Goal: Information Seeking & Learning: Learn about a topic

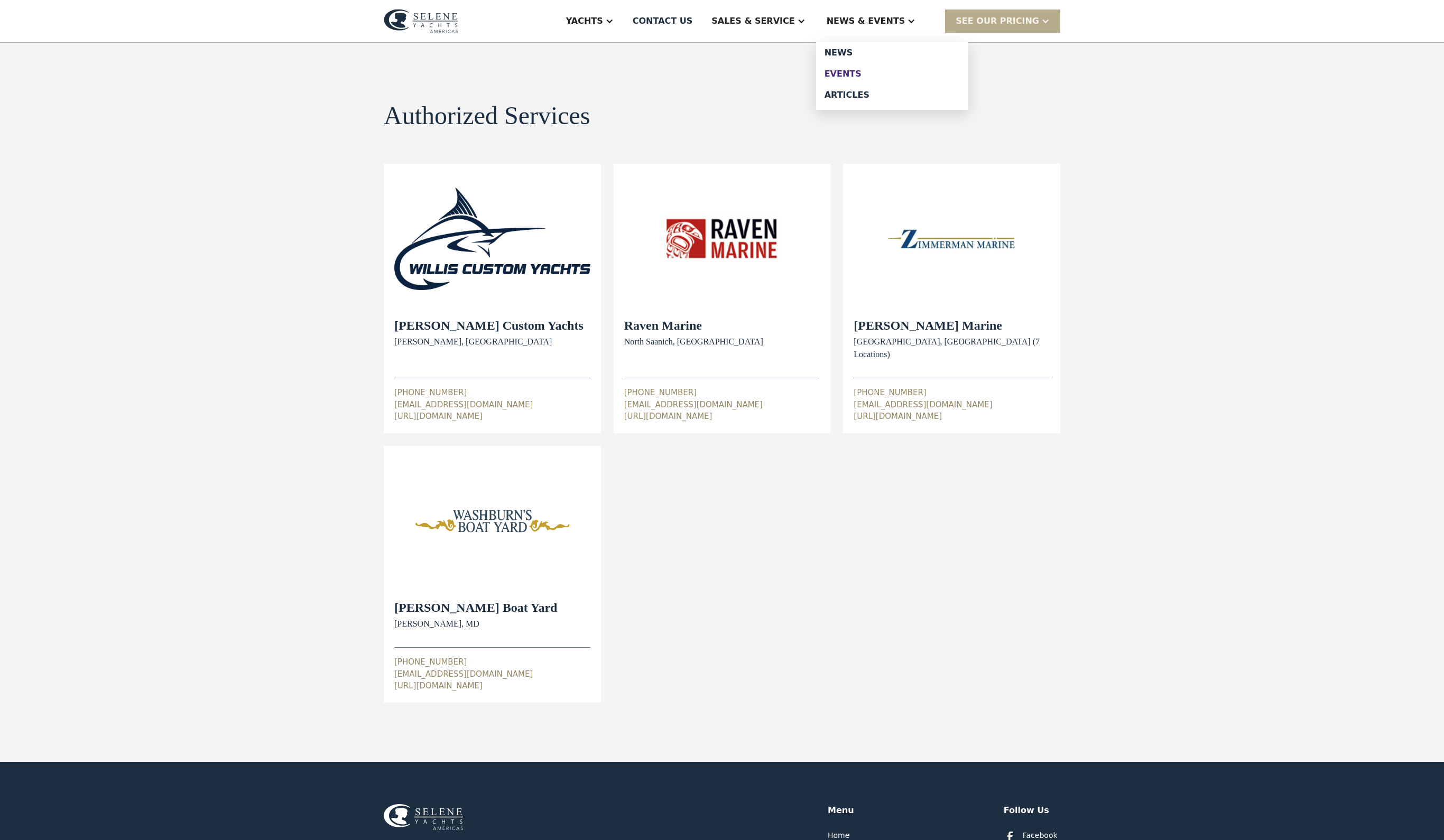
click at [864, 78] on div "Events" at bounding box center [892, 73] width 135 height 8
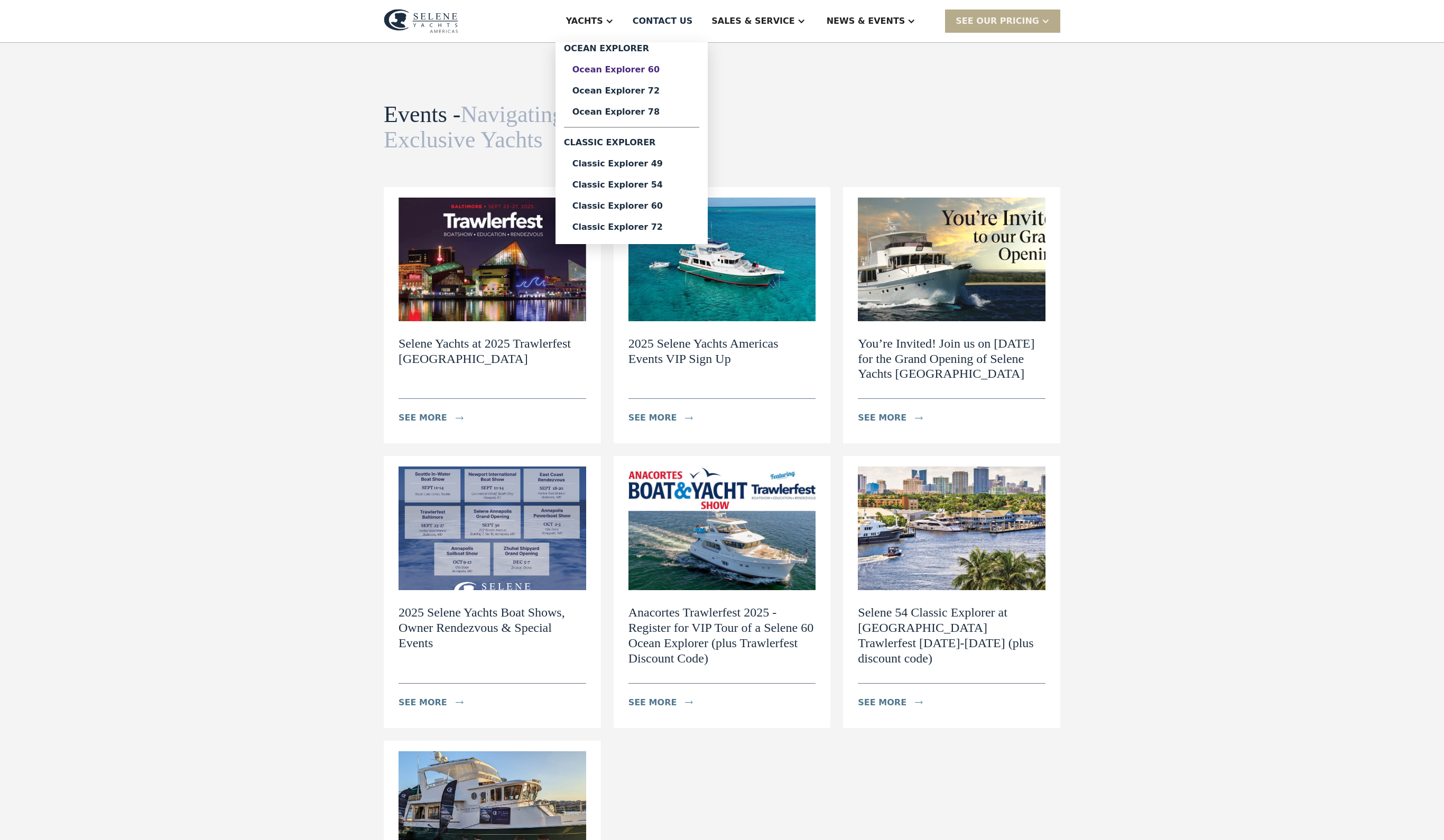
click at [627, 74] on div "Ocean Explorer 60" at bounding box center [631, 69] width 118 height 8
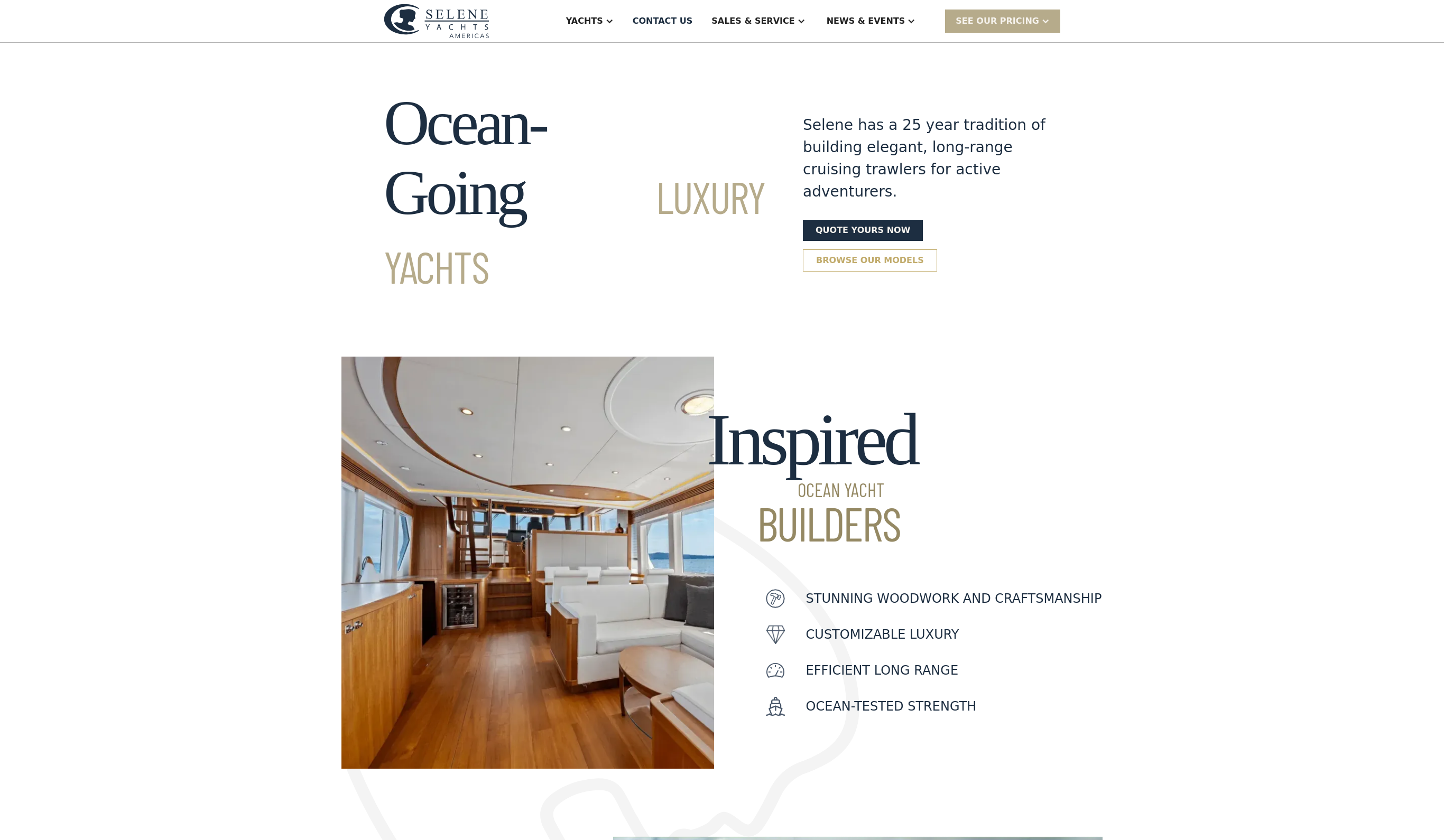
click at [900, 249] on link "Browse our models" at bounding box center [869, 261] width 134 height 22
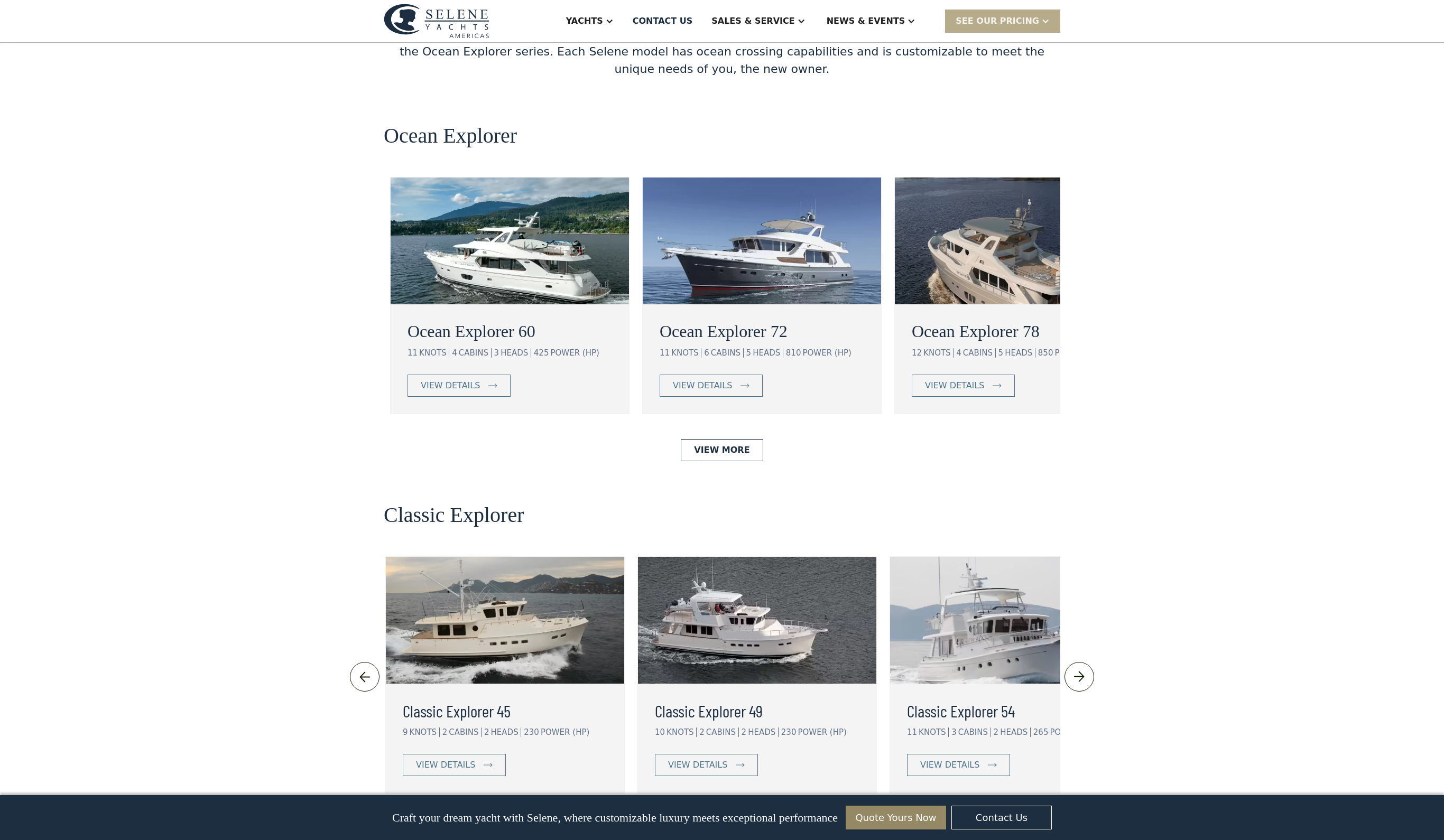
scroll to position [1775, 0]
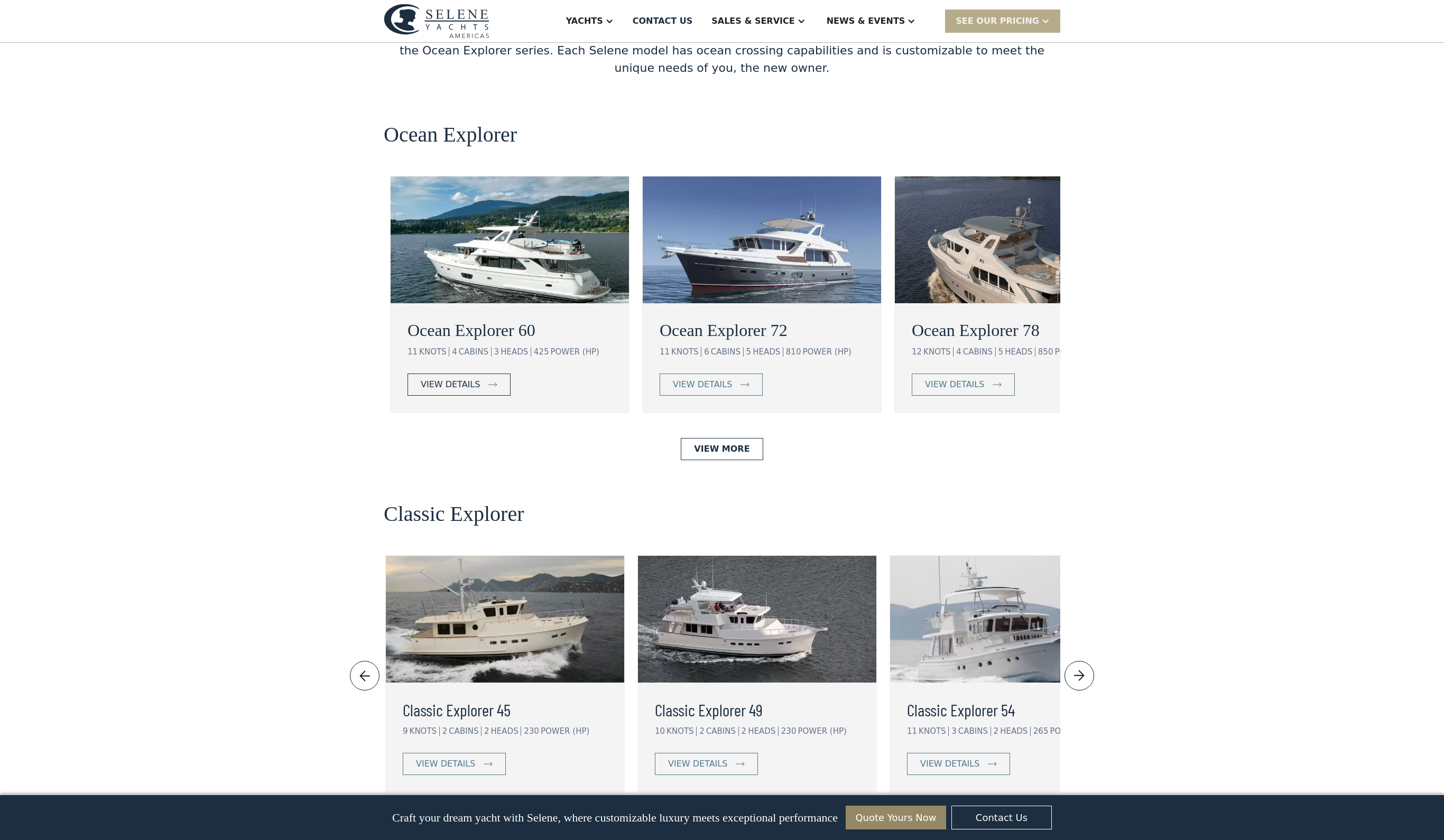
click at [428, 391] on div "view details" at bounding box center [451, 384] width 59 height 13
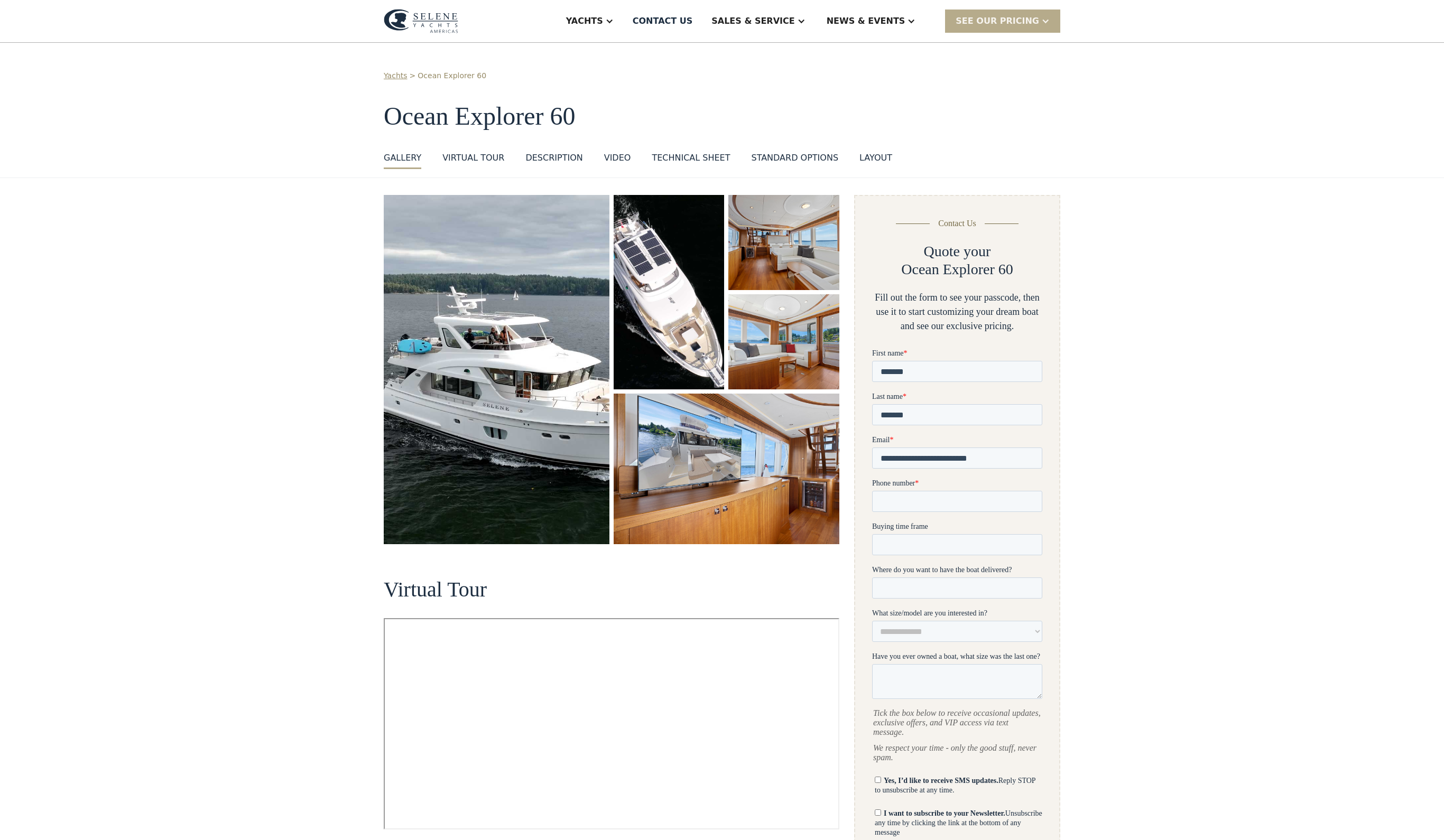
click at [384, 25] on img at bounding box center [421, 21] width 75 height 24
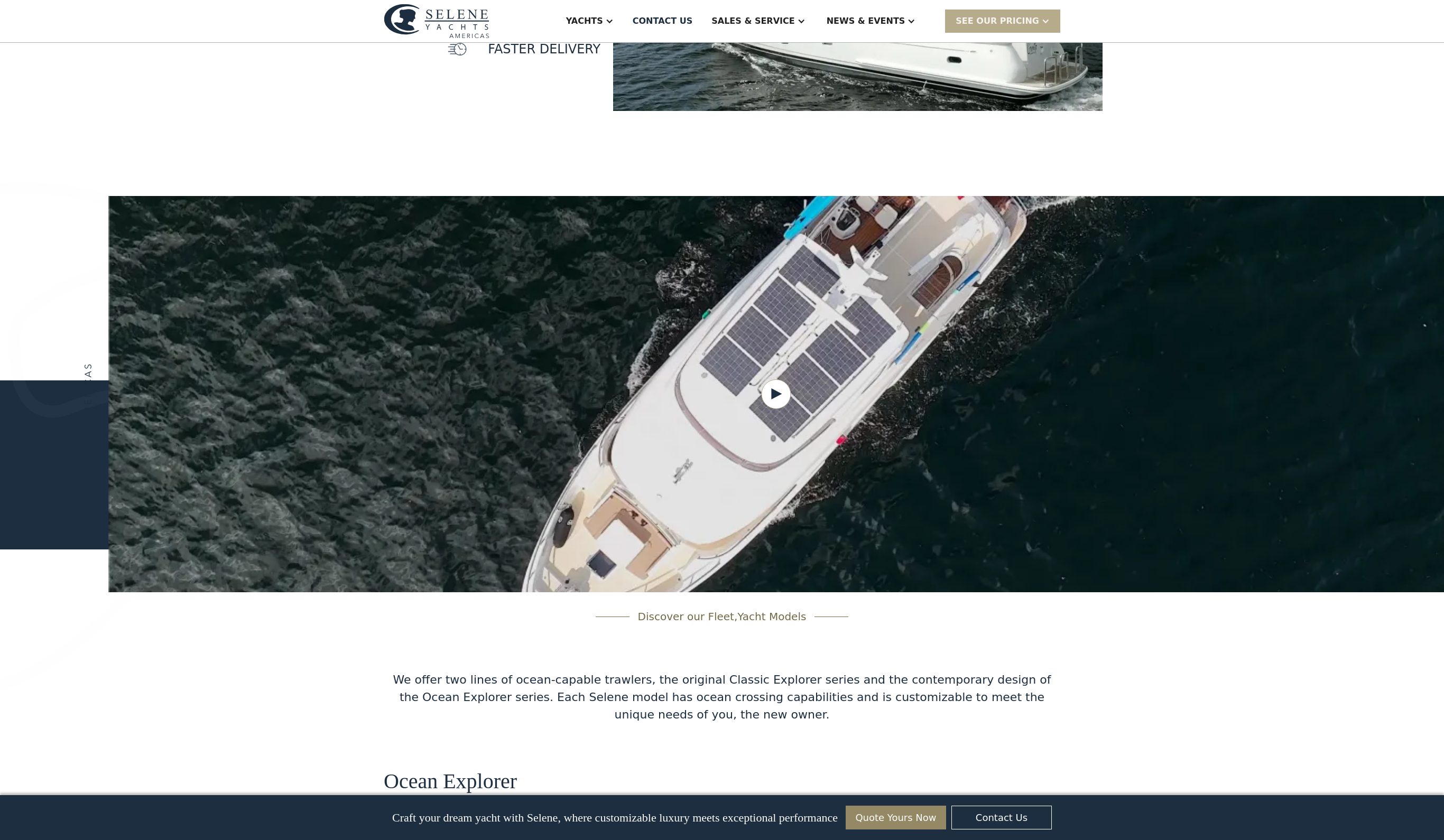
scroll to position [5, 0]
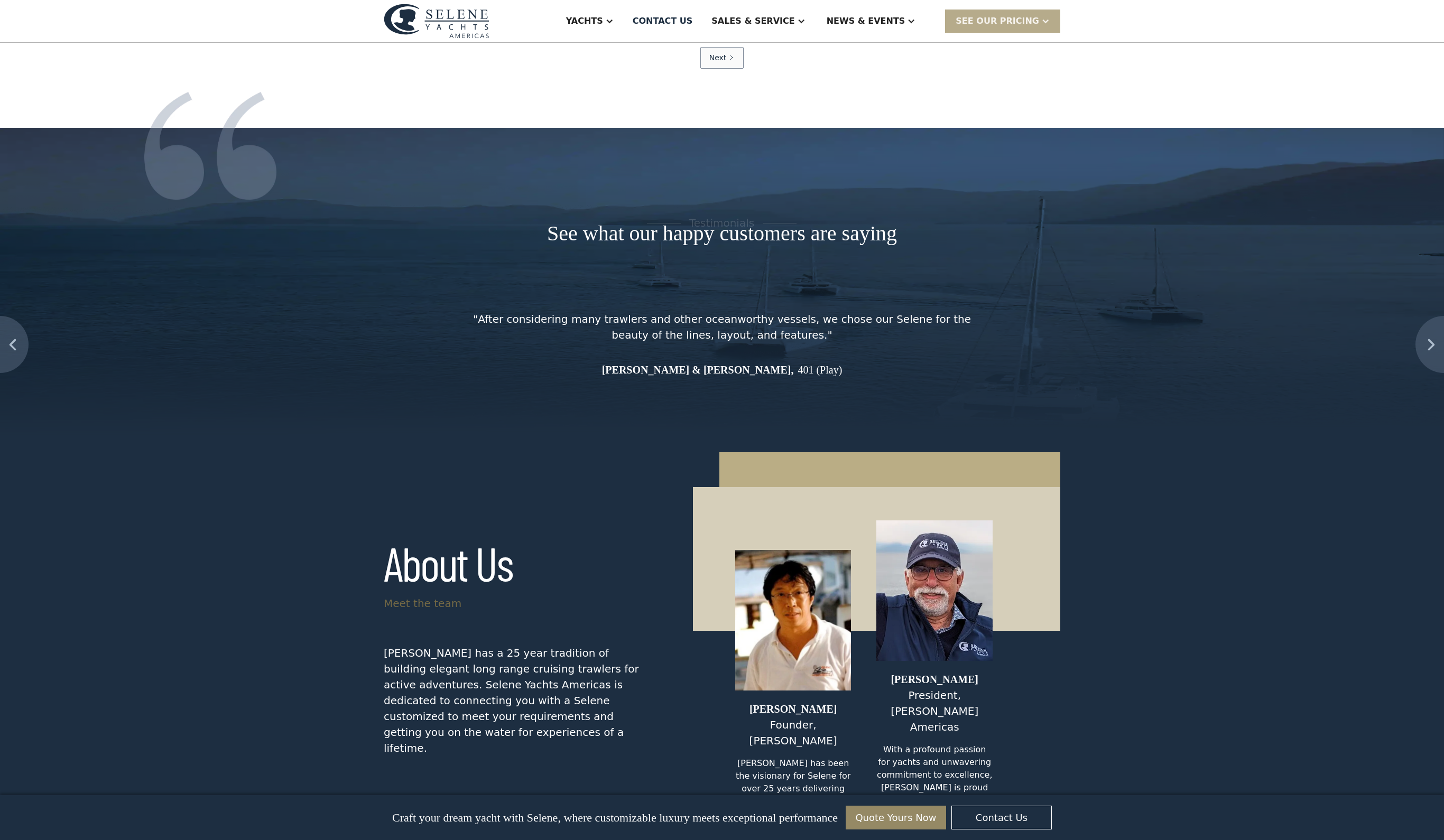
drag, startPoint x: 349, startPoint y: 472, endPoint x: 320, endPoint y: 454, distance: 34.1
click at [330, 199] on div at bounding box center [276, 146] width 264 height 108
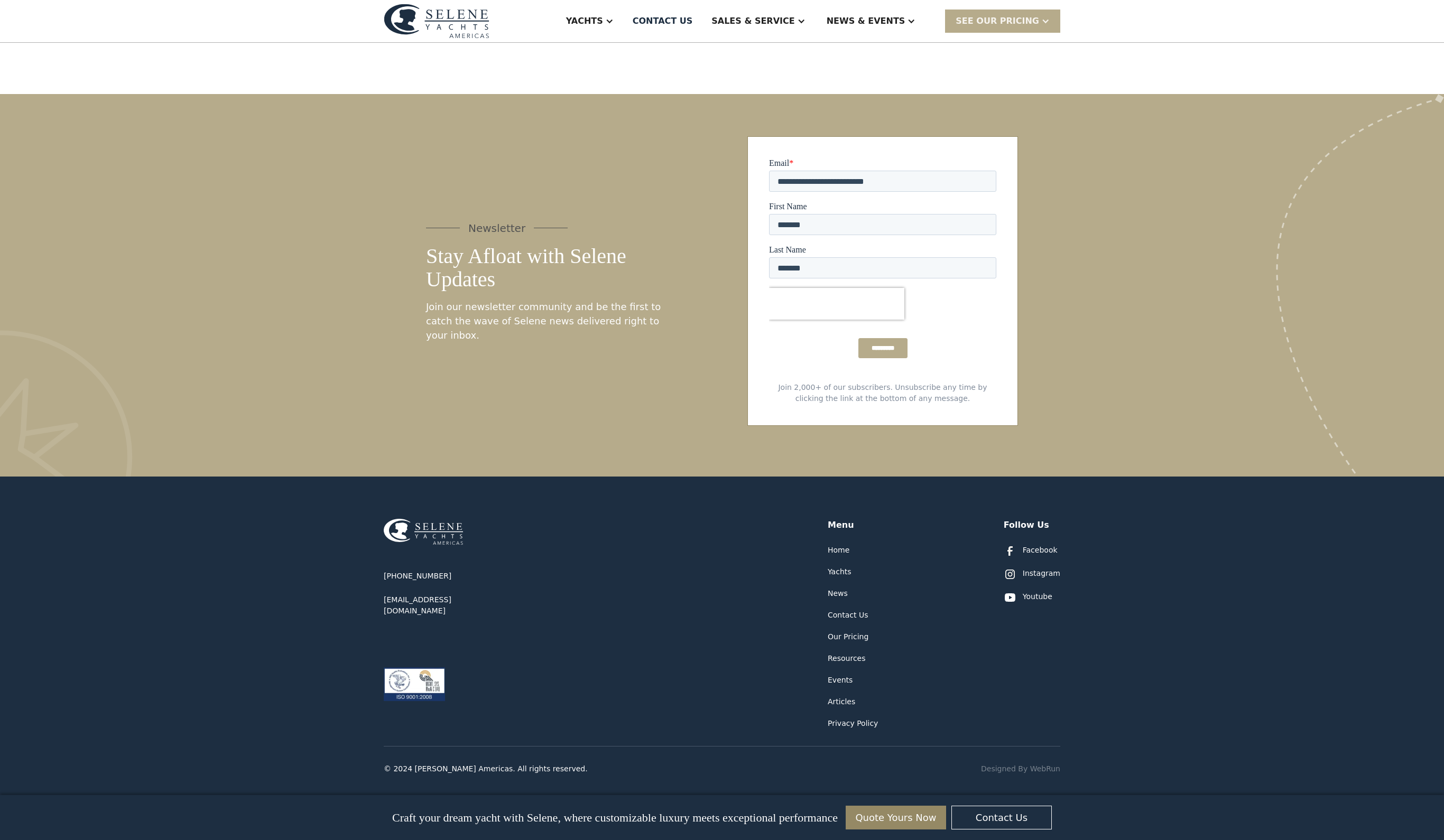
scroll to position [5703, 0]
